Goal: Obtain resource: Download file/media

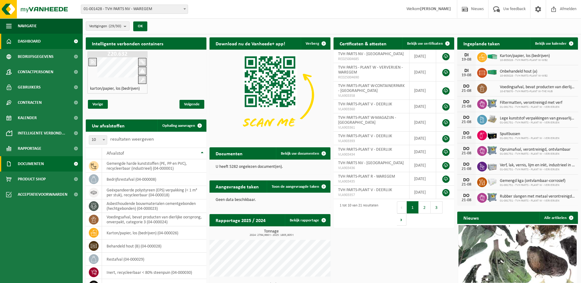
click at [31, 165] on span "Documenten" at bounding box center [31, 163] width 26 height 15
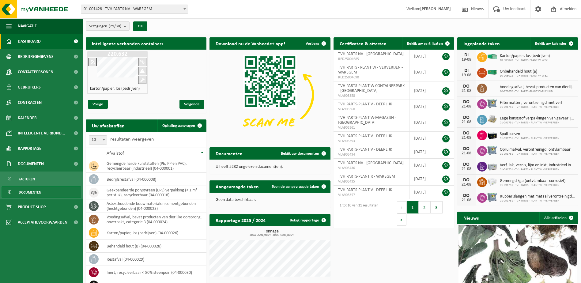
click at [37, 194] on span "Documenten" at bounding box center [30, 192] width 23 height 12
click at [36, 192] on span "Documenten" at bounding box center [30, 192] width 23 height 12
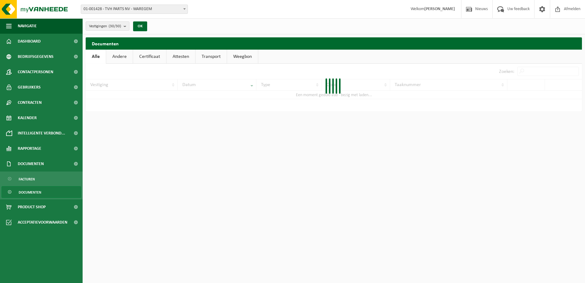
click at [112, 227] on html "Vestiging: 01-001428 - TVH PARTS NV - WAREGEM 01-091751 - TVH PARTS - PLANT W -…" at bounding box center [292, 141] width 585 height 283
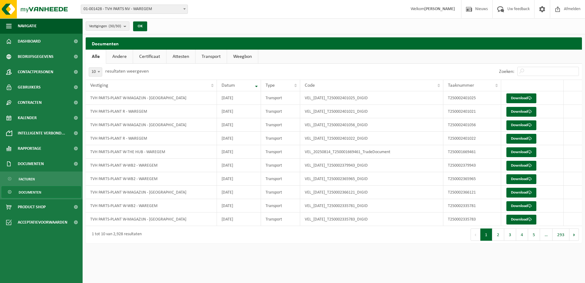
click at [43, 253] on ul "Navigatie Nieuws Uw feedback Afmelden Dashboard Bedrijfsgegevens Contactpersone…" at bounding box center [41, 150] width 83 height 264
click at [28, 149] on span "Rapportage" at bounding box center [30, 148] width 24 height 15
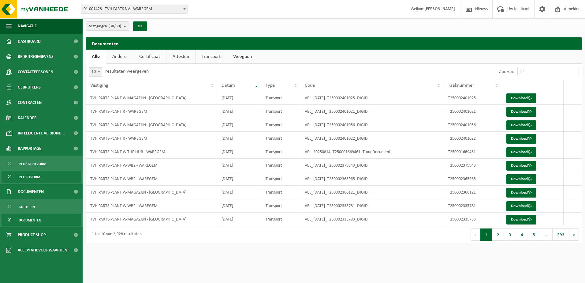
click at [35, 178] on span "In lijstvorm" at bounding box center [29, 177] width 21 height 12
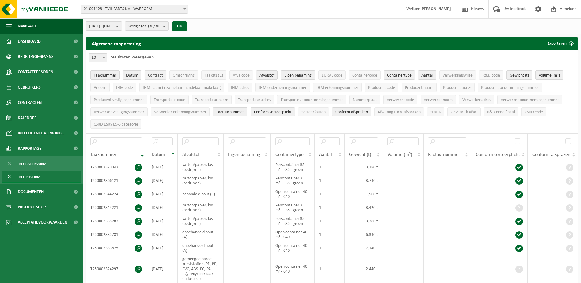
click at [152, 72] on button "Contract" at bounding box center [155, 74] width 22 height 9
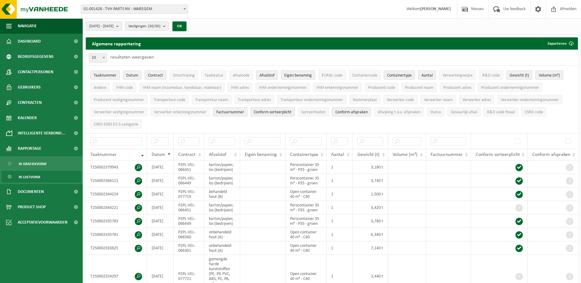
click at [549, 73] on span "Volume (m³)" at bounding box center [548, 75] width 21 height 5
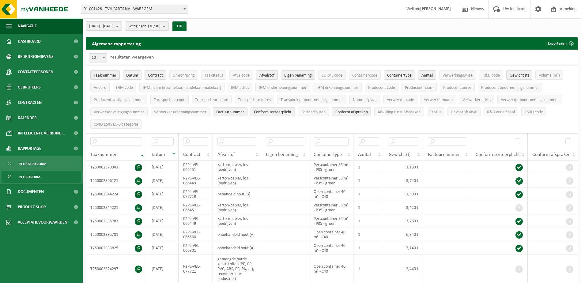
click at [432, 74] on span "Aantal" at bounding box center [426, 75] width 11 height 5
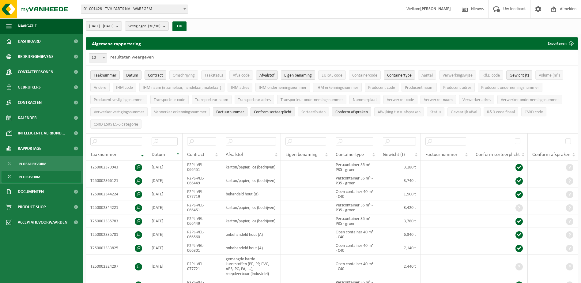
click at [301, 74] on span "Eigen benaming" at bounding box center [298, 75] width 28 height 5
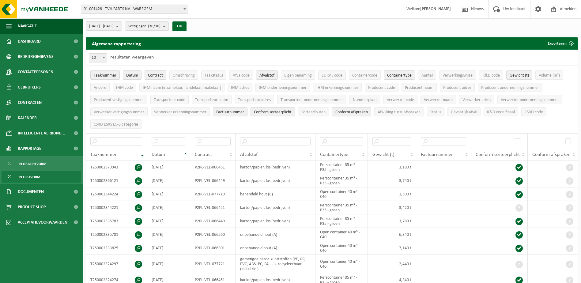
click at [356, 113] on span "Conform afspraken" at bounding box center [351, 112] width 32 height 5
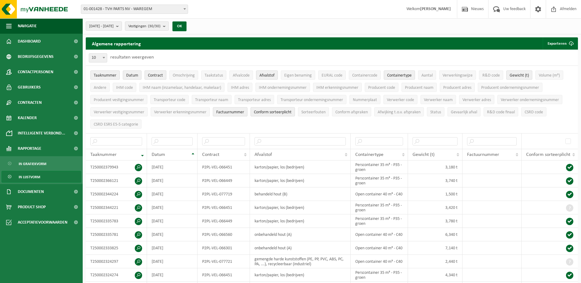
click at [156, 76] on span "Contract" at bounding box center [155, 75] width 15 height 5
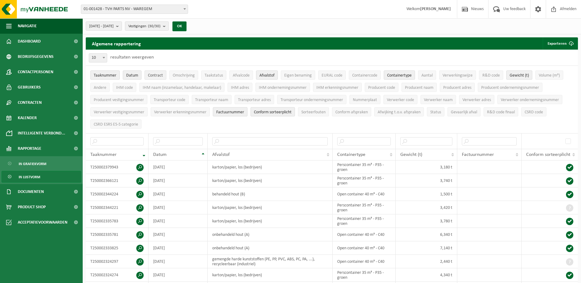
click at [156, 76] on span "Contract" at bounding box center [155, 75] width 15 height 5
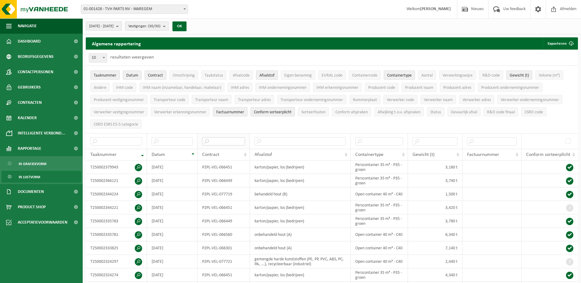
click at [214, 141] on input "text" at bounding box center [223, 141] width 43 height 8
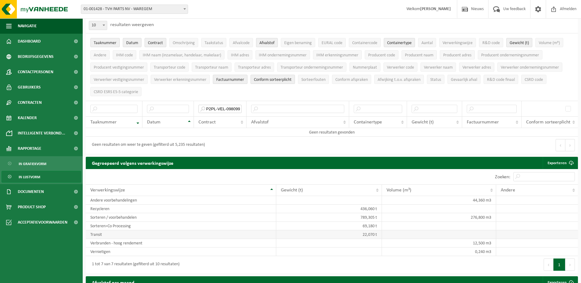
scroll to position [31, 0]
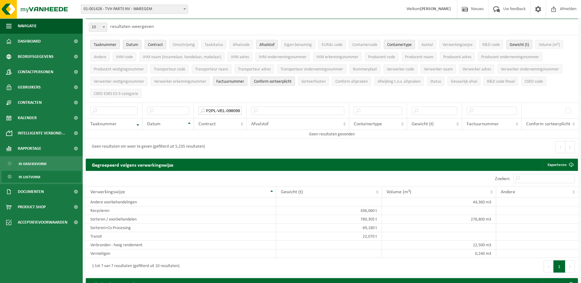
type input "P2PL-VEL-098099"
click at [29, 175] on span "In lijstvorm" at bounding box center [29, 177] width 21 height 12
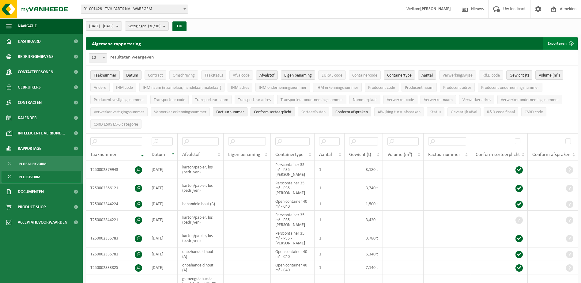
click at [560, 44] on button "Exporteren" at bounding box center [559, 43] width 35 height 12
click at [551, 66] on link "Alle beschikbare kolommen" at bounding box center [548, 68] width 55 height 12
